Goal: Task Accomplishment & Management: Use online tool/utility

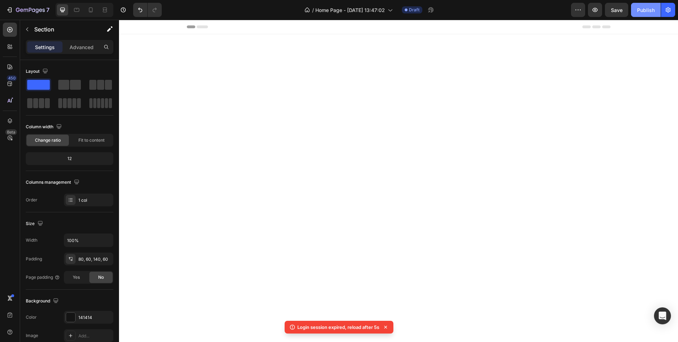
scroll to position [995, 0]
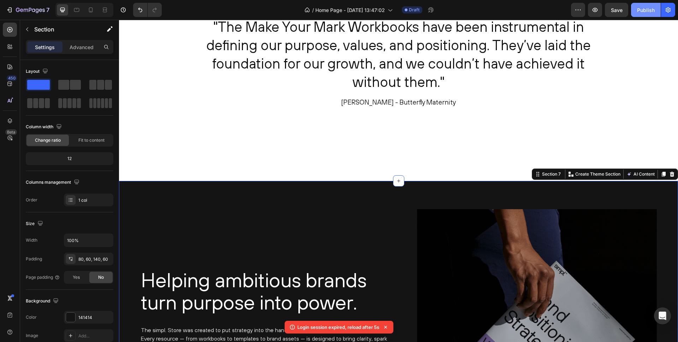
click at [644, 10] on div "Publish" at bounding box center [646, 9] width 18 height 7
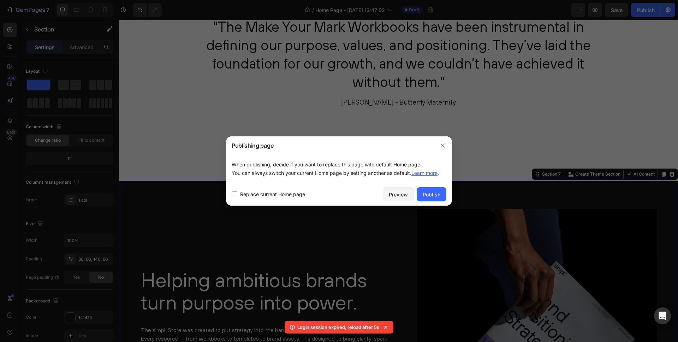
drag, startPoint x: 432, startPoint y: 194, endPoint x: 261, endPoint y: 184, distance: 171.2
click at [262, 182] on div "Publishing page When publishing, decide if you want to replace this page with d…" at bounding box center [339, 170] width 226 height 69
click at [234, 196] on input "checkbox" at bounding box center [235, 194] width 6 height 6
checkbox input "true"
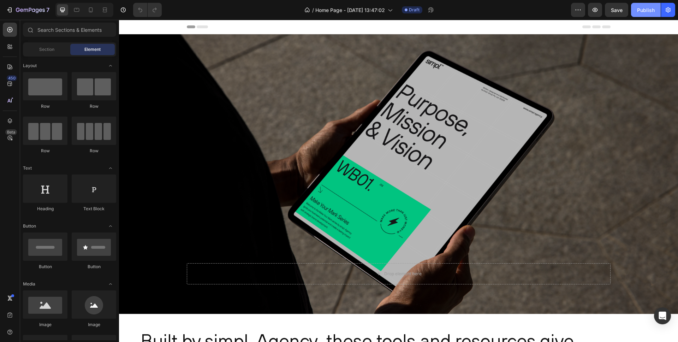
click at [644, 14] on button "Publish" at bounding box center [646, 10] width 30 height 14
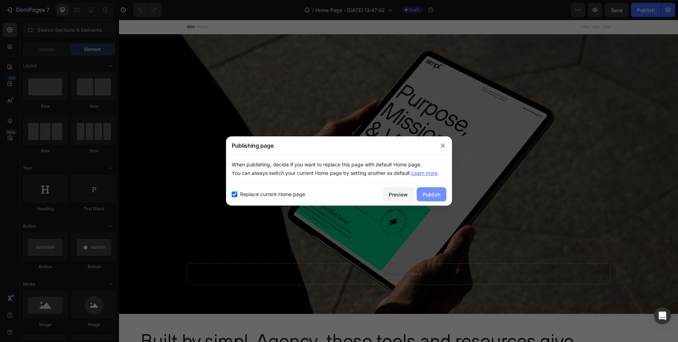
click at [427, 193] on div "Publish" at bounding box center [432, 194] width 18 height 7
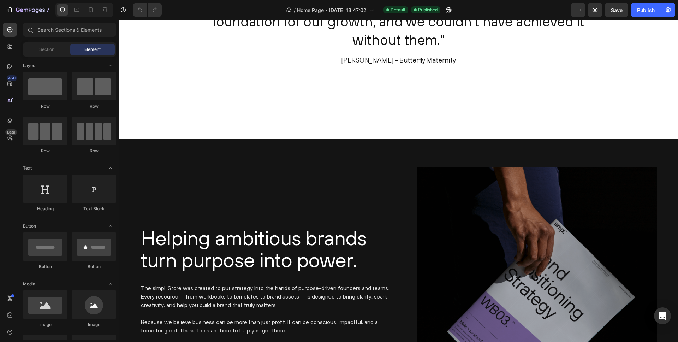
scroll to position [1312, 0]
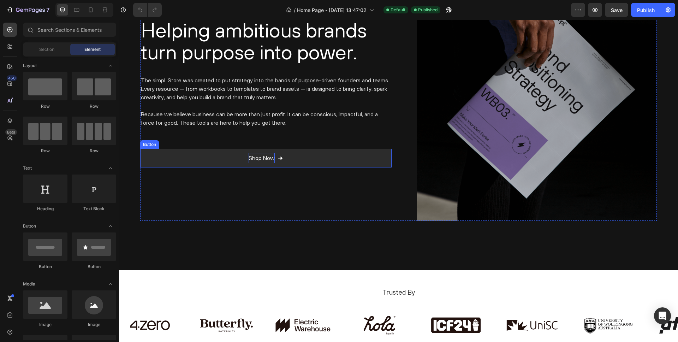
click at [269, 162] on p "Shop Now" at bounding box center [262, 158] width 26 height 10
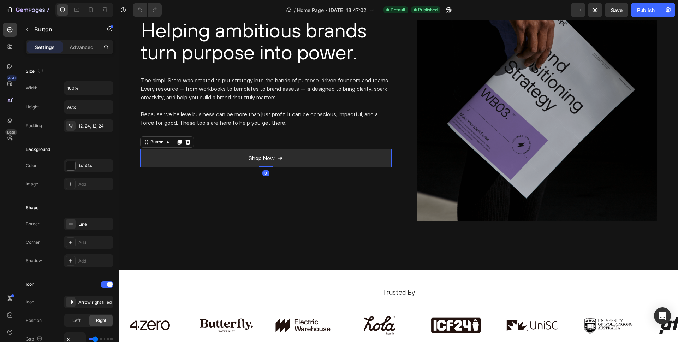
click at [293, 159] on link "Shop Now" at bounding box center [265, 158] width 251 height 19
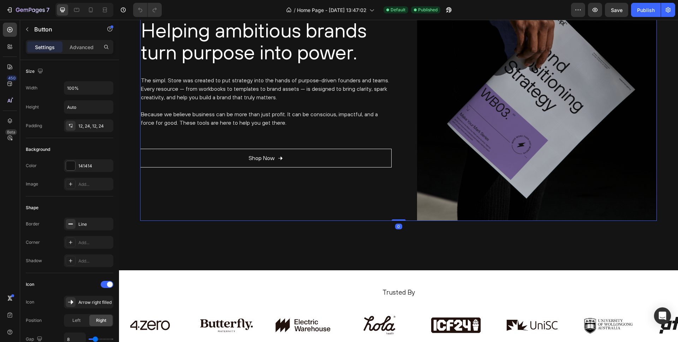
click at [263, 198] on div "Helping ambitious brands turn purpose into power. Heading The simpl. Store was …" at bounding box center [265, 89] width 251 height 261
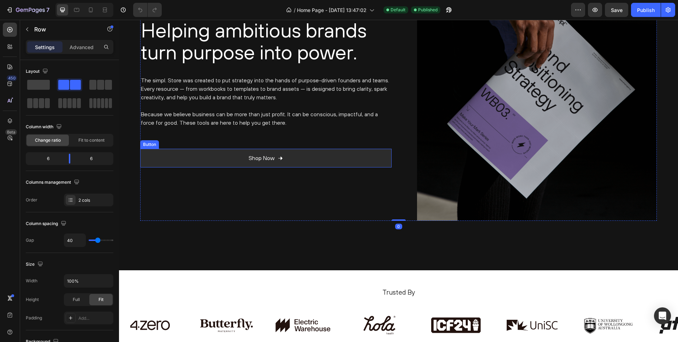
click at [296, 161] on link "Shop Now" at bounding box center [265, 158] width 251 height 19
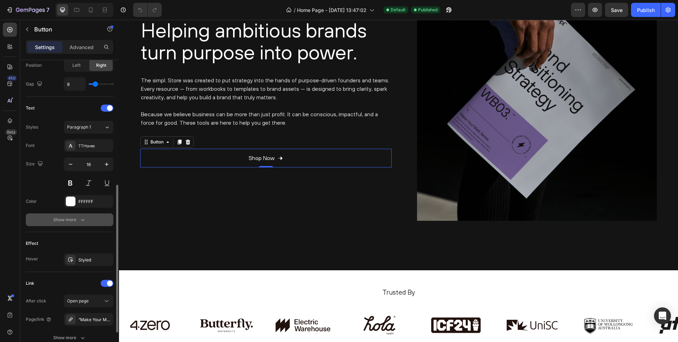
scroll to position [264, 0]
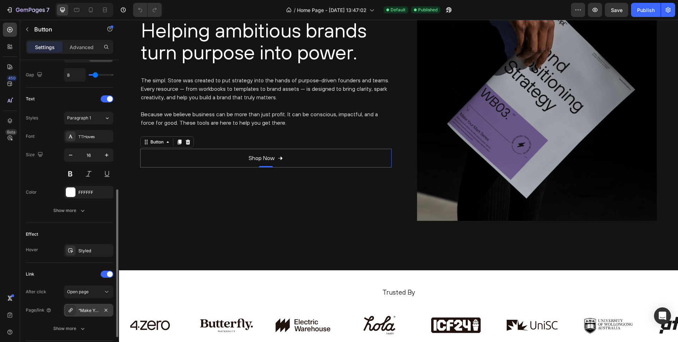
click at [92, 308] on div "“Make Your Mark” Workbooks" at bounding box center [88, 310] width 20 height 6
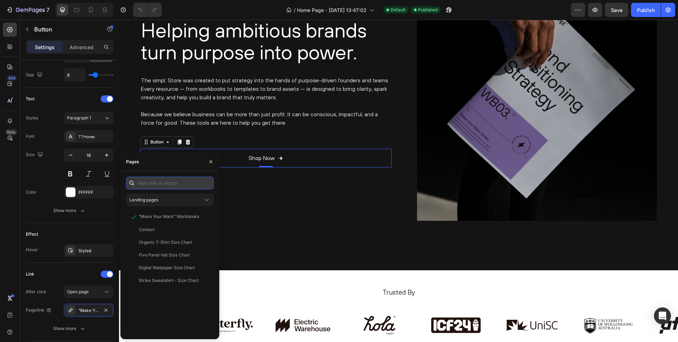
click at [151, 184] on input "text" at bounding box center [170, 183] width 88 height 13
paste input "https://simplagency.com.au/"
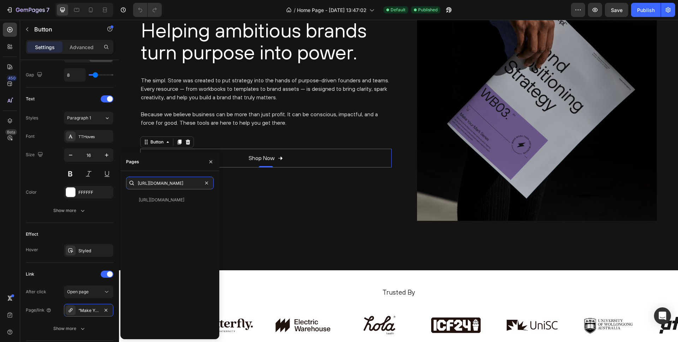
type input "https://simplagency.com.au/"
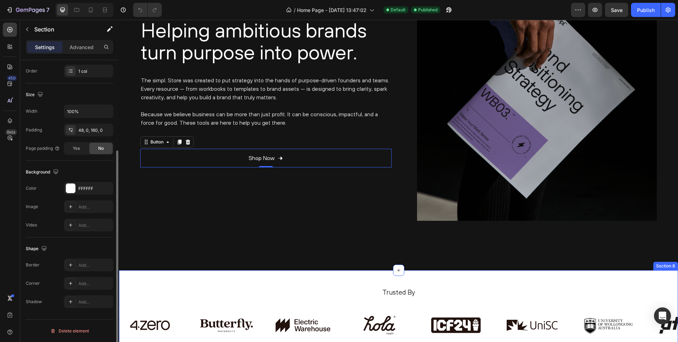
click at [246, 274] on div "Trusted By Heading Image Image Image Image Image Image Image Image Carousel Row…" at bounding box center [398, 339] width 559 height 139
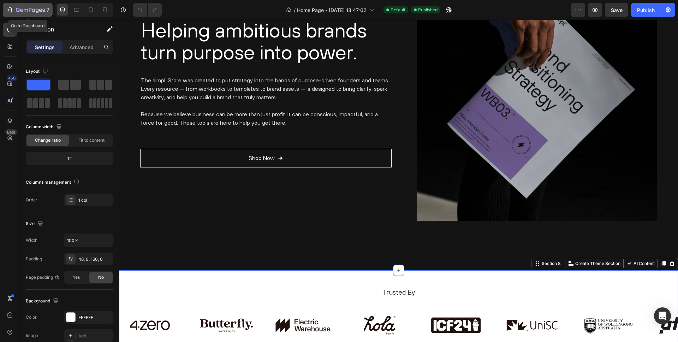
click at [13, 9] on icon "button" at bounding box center [9, 9] width 7 height 7
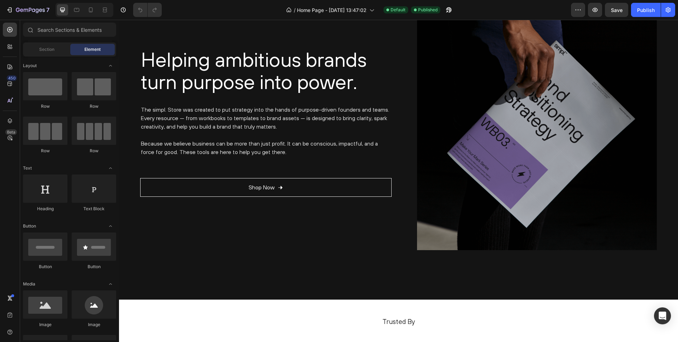
scroll to position [1173, 0]
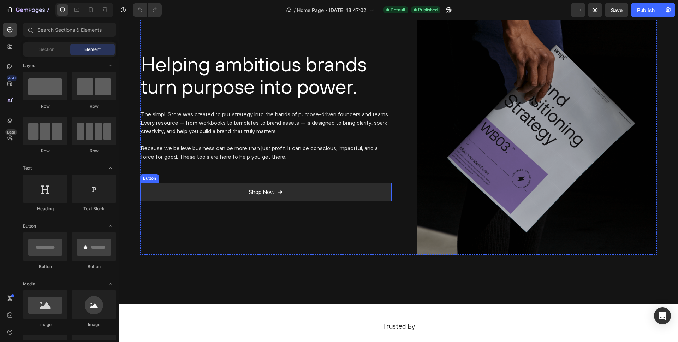
click at [283, 195] on link "Shop Now" at bounding box center [265, 192] width 251 height 19
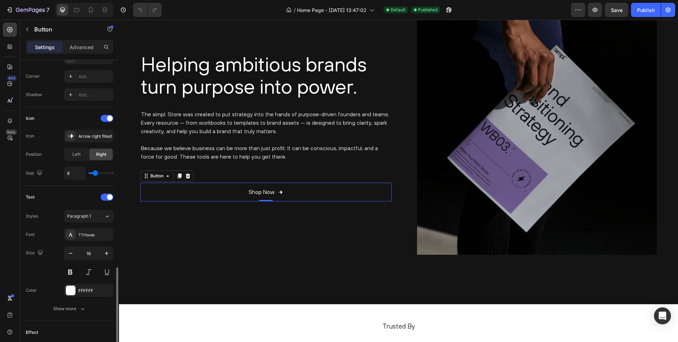
scroll to position [315, 0]
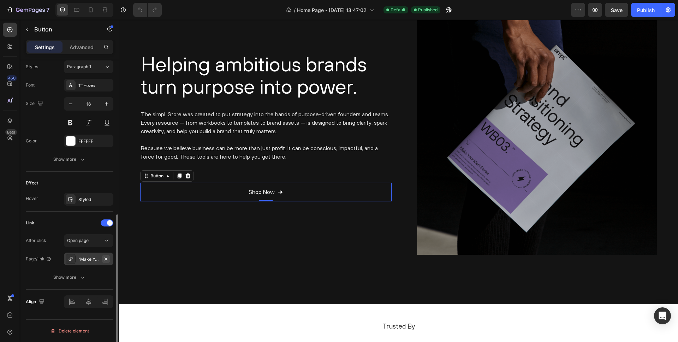
click at [105, 258] on icon "button" at bounding box center [106, 259] width 6 height 6
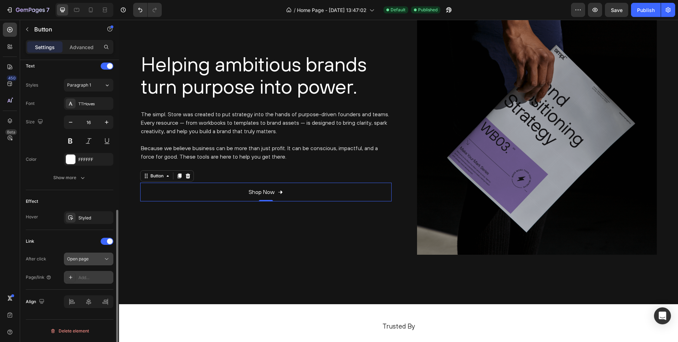
scroll to position [297, 0]
click at [94, 260] on div "Open page" at bounding box center [85, 259] width 36 height 6
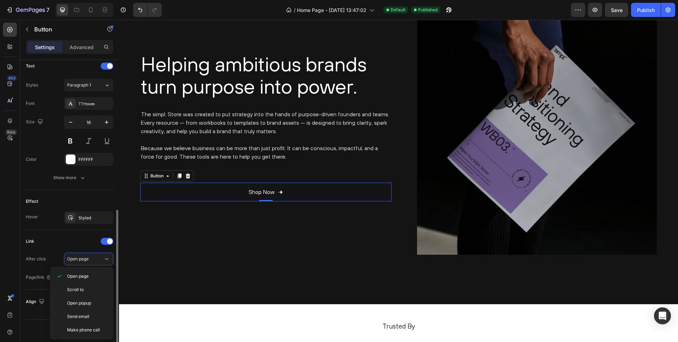
click at [76, 243] on div "Link" at bounding box center [70, 241] width 88 height 11
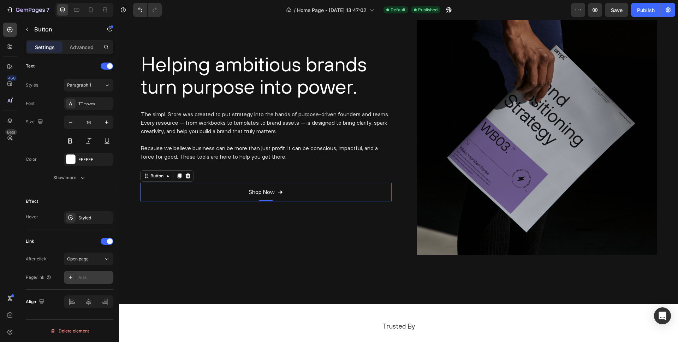
click at [88, 282] on div "Add..." at bounding box center [88, 277] width 49 height 13
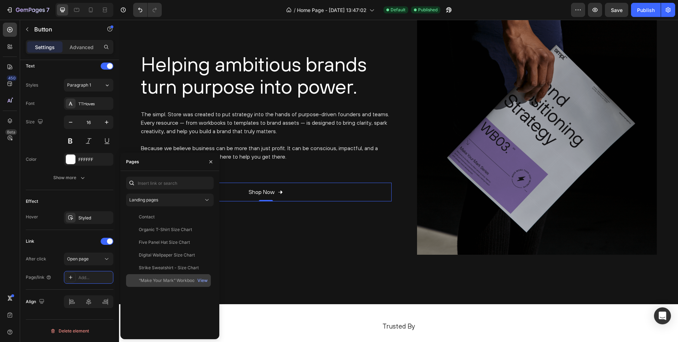
click at [164, 279] on div "“Make Your Mark” Workbooks" at bounding box center [169, 280] width 60 height 6
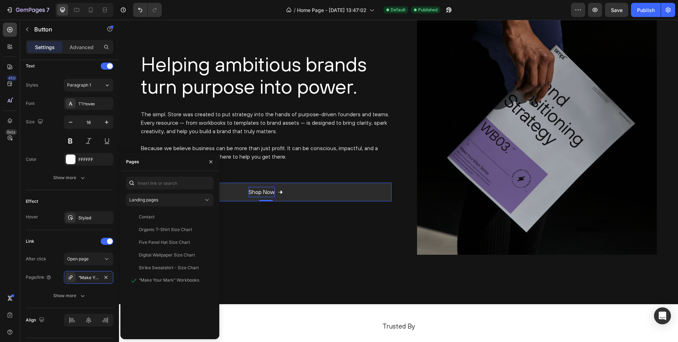
click at [255, 197] on p "Shop Now" at bounding box center [262, 192] width 26 height 10
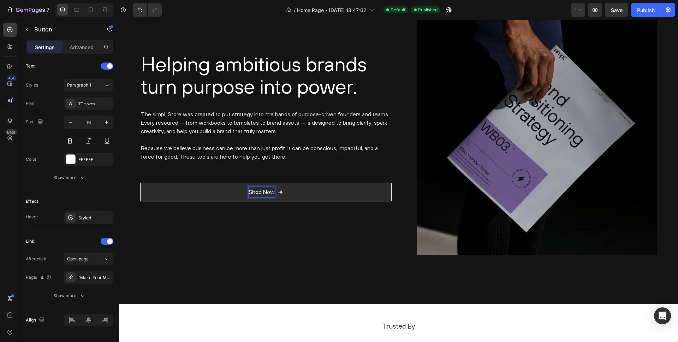
click at [265, 192] on p "Shop Now" at bounding box center [262, 192] width 26 height 10
click at [265, 190] on p "Shop Now" at bounding box center [262, 192] width 26 height 10
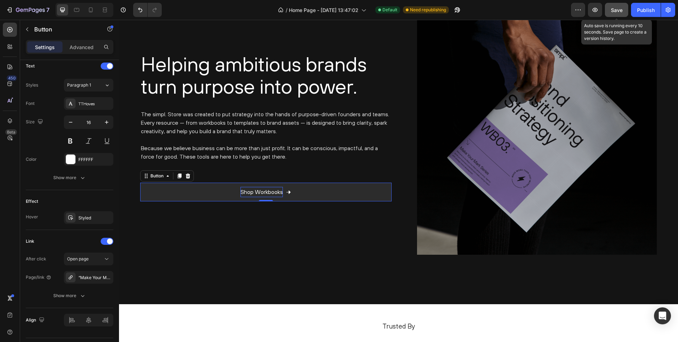
click at [619, 10] on span "Save" at bounding box center [617, 10] width 12 height 6
click at [646, 11] on div "Publish" at bounding box center [646, 9] width 18 height 7
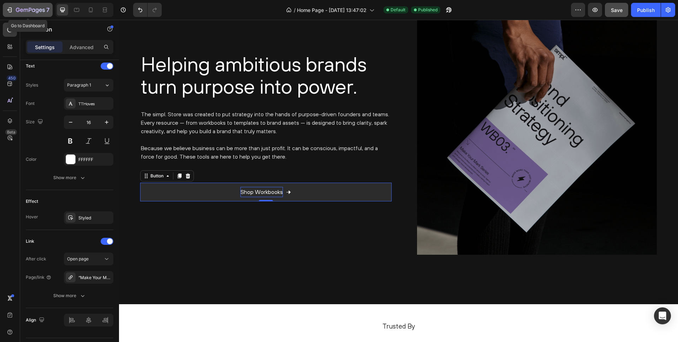
click at [36, 11] on icon "button" at bounding box center [37, 10] width 3 height 5
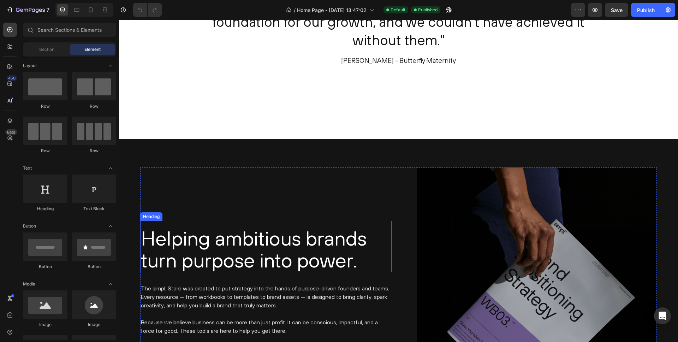
scroll to position [1268, 0]
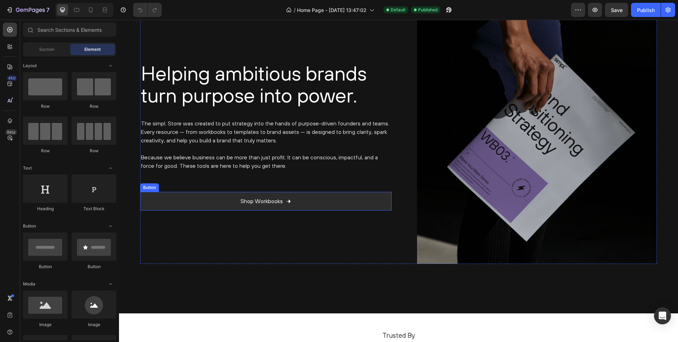
click at [221, 197] on link "Shop Workbooks" at bounding box center [265, 201] width 251 height 19
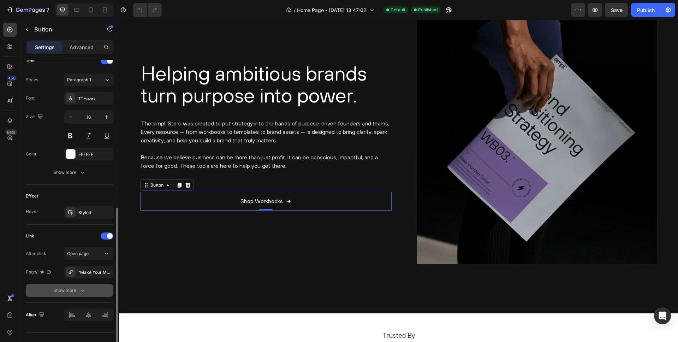
scroll to position [315, 0]
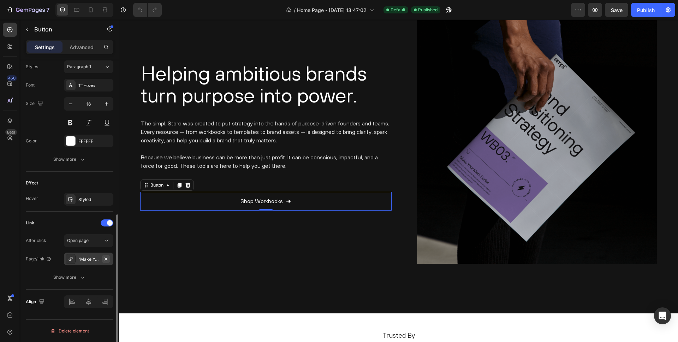
click at [106, 258] on icon "button" at bounding box center [106, 259] width 6 height 6
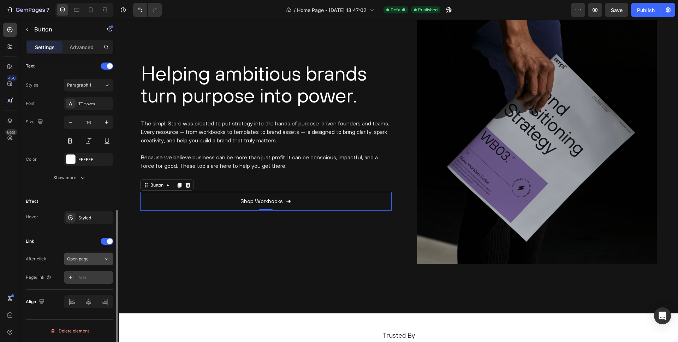
scroll to position [297, 0]
click at [87, 275] on div "Add..." at bounding box center [94, 277] width 33 height 6
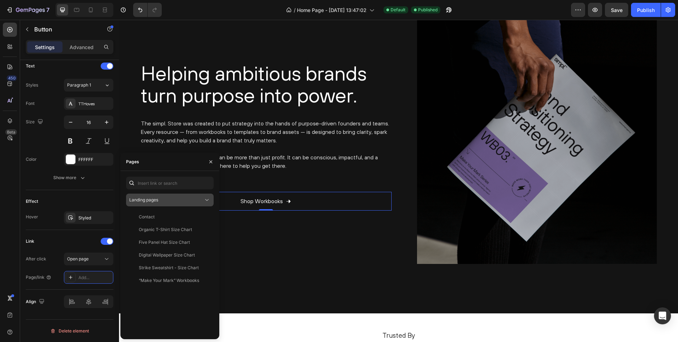
click at [179, 200] on div "Landing pages" at bounding box center [166, 200] width 74 height 6
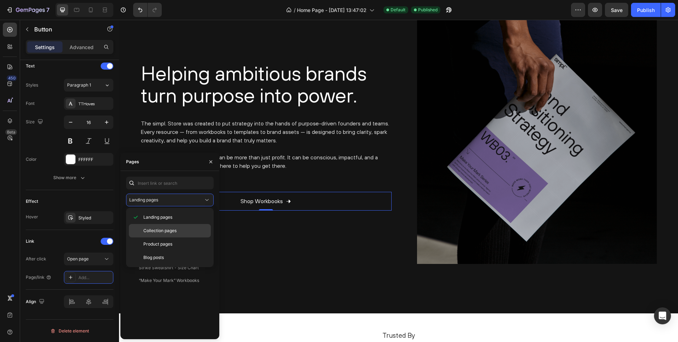
click at [172, 230] on span "Collection pages" at bounding box center [159, 230] width 33 height 6
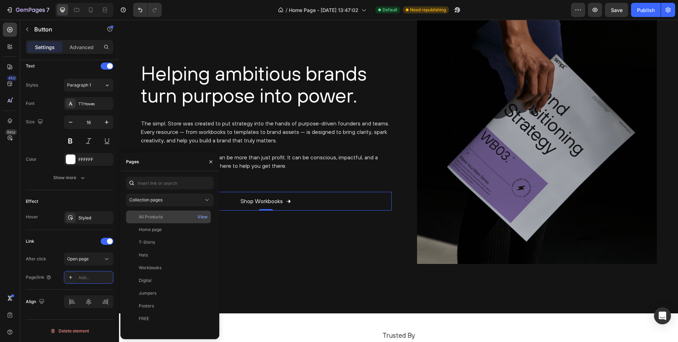
click at [158, 218] on div "All Products" at bounding box center [151, 217] width 24 height 6
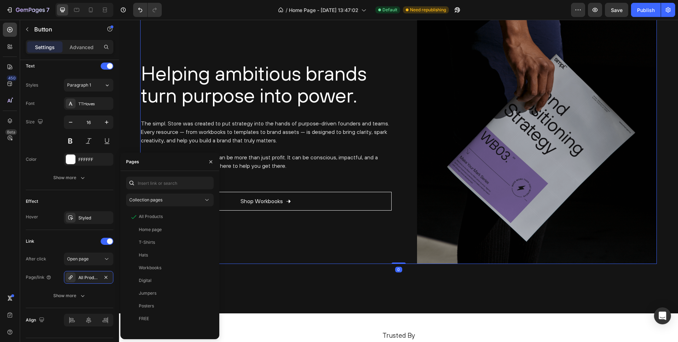
click at [267, 254] on div "Helping ambitious brands turn purpose into power. Heading The simpl. Store was …" at bounding box center [265, 132] width 251 height 261
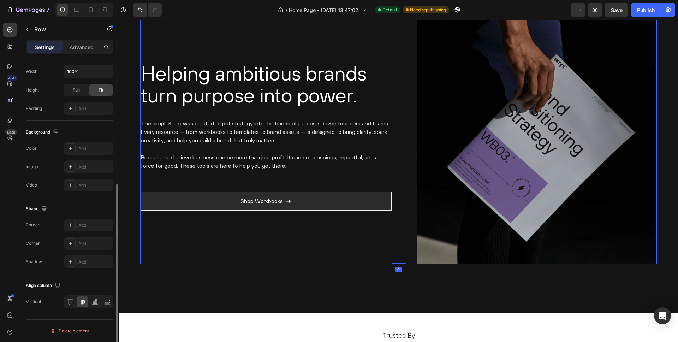
scroll to position [0, 0]
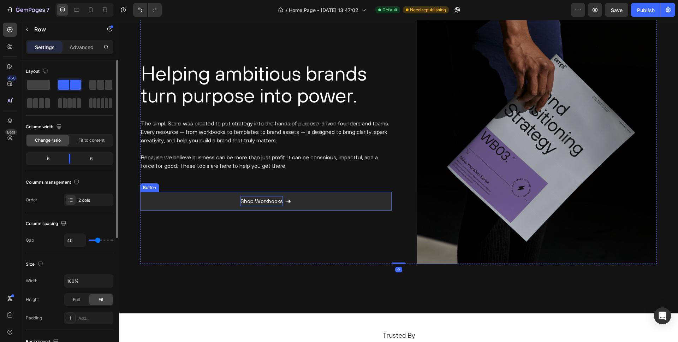
click at [265, 198] on p "Shop Workbooks" at bounding box center [261, 201] width 42 height 10
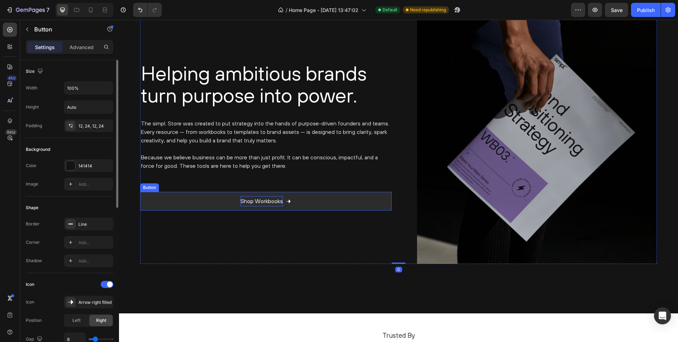
click at [265, 198] on p "Shop Workbooks" at bounding box center [261, 201] width 42 height 10
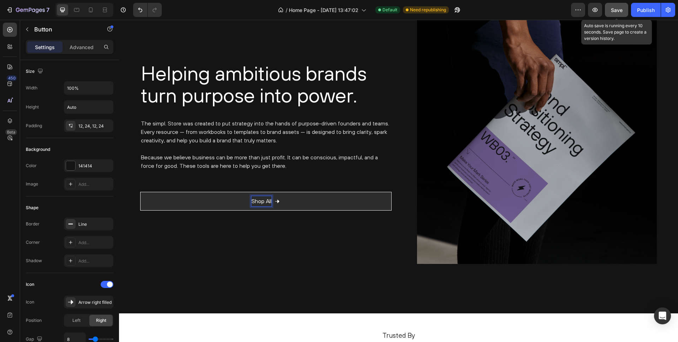
click at [617, 8] on span "Save" at bounding box center [617, 10] width 12 height 6
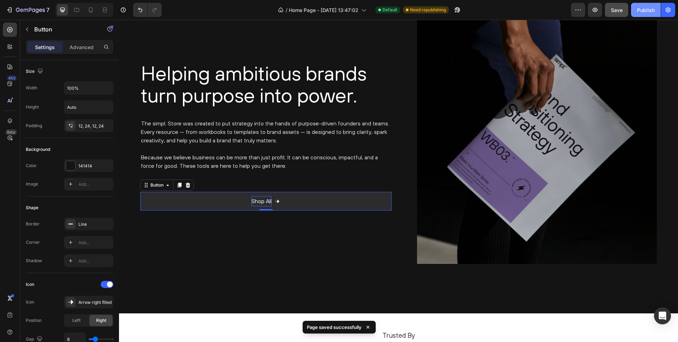
click at [645, 10] on div "Publish" at bounding box center [646, 9] width 18 height 7
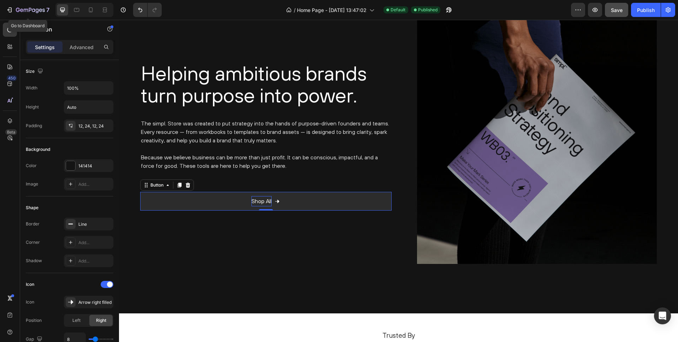
click at [38, 1] on div "7 Go to Dashboard / Home Page - [DATE] 13:47:02 Default Published Preview Save …" at bounding box center [339, 10] width 678 height 20
click at [37, 6] on div "7" at bounding box center [33, 10] width 34 height 8
